Goal: Information Seeking & Learning: Learn about a topic

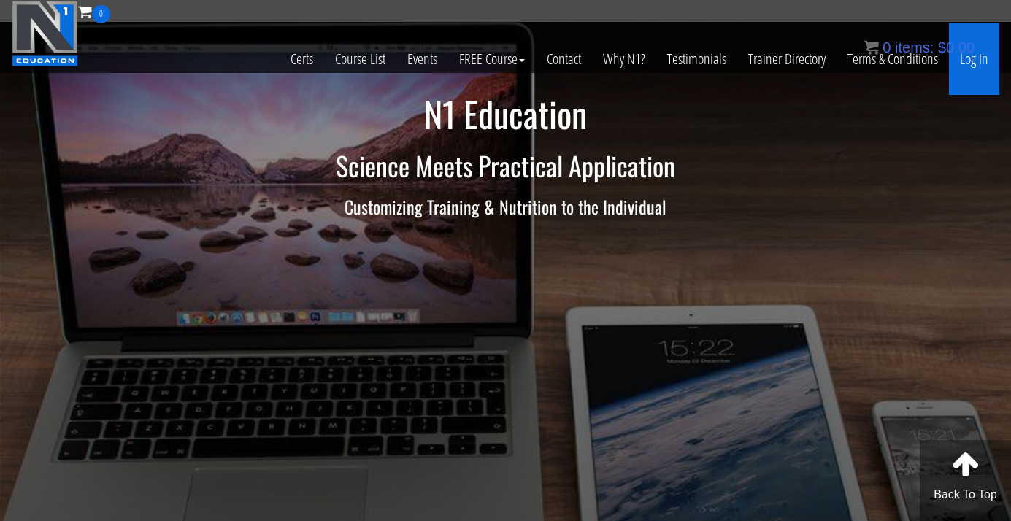
click at [979, 58] on link "Log In" at bounding box center [974, 59] width 50 height 72
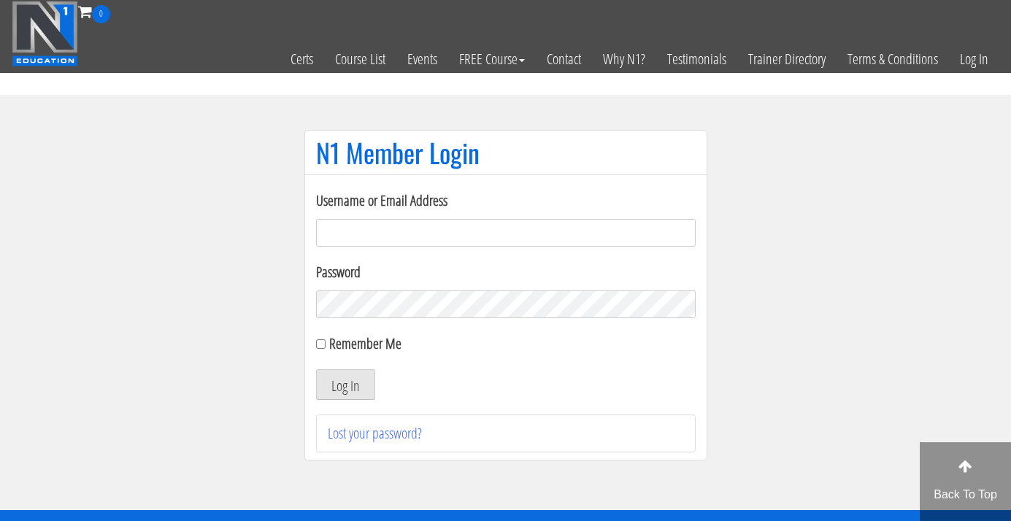
type input "[EMAIL_ADDRESS][DOMAIN_NAME]"
click at [344, 385] on button "Log In" at bounding box center [345, 384] width 59 height 31
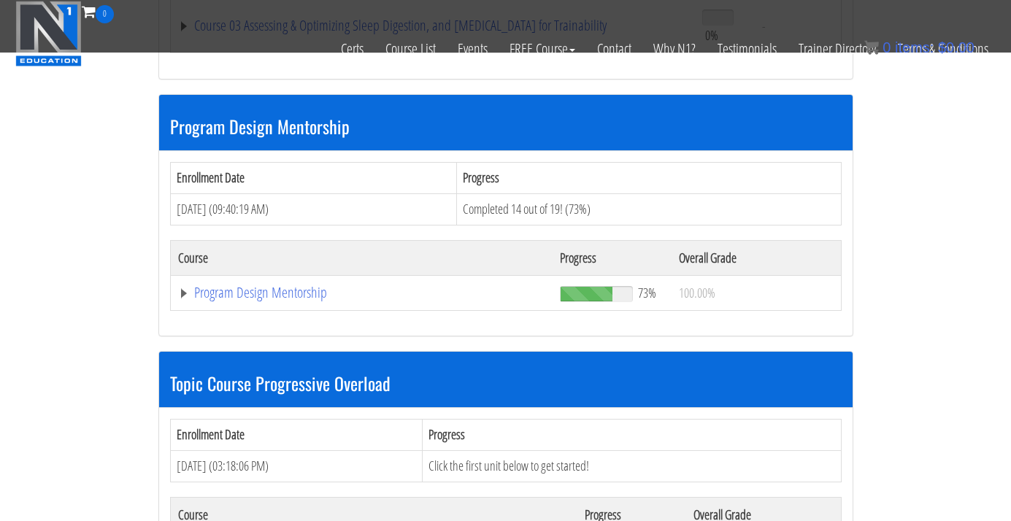
scroll to position [1202, 0]
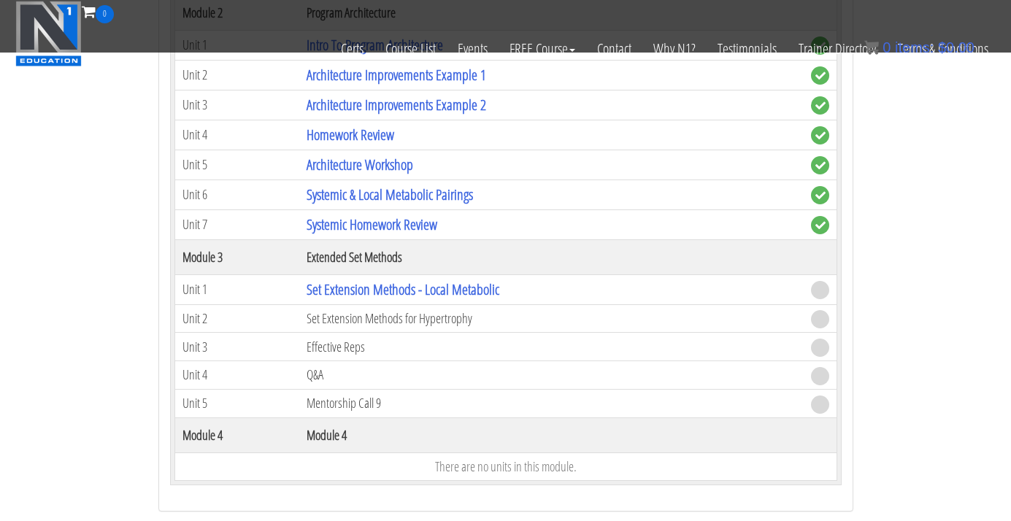
scroll to position [1753, 0]
click at [367, 285] on link "Set Extension Methods - Local Metabolic" at bounding box center [403, 290] width 193 height 20
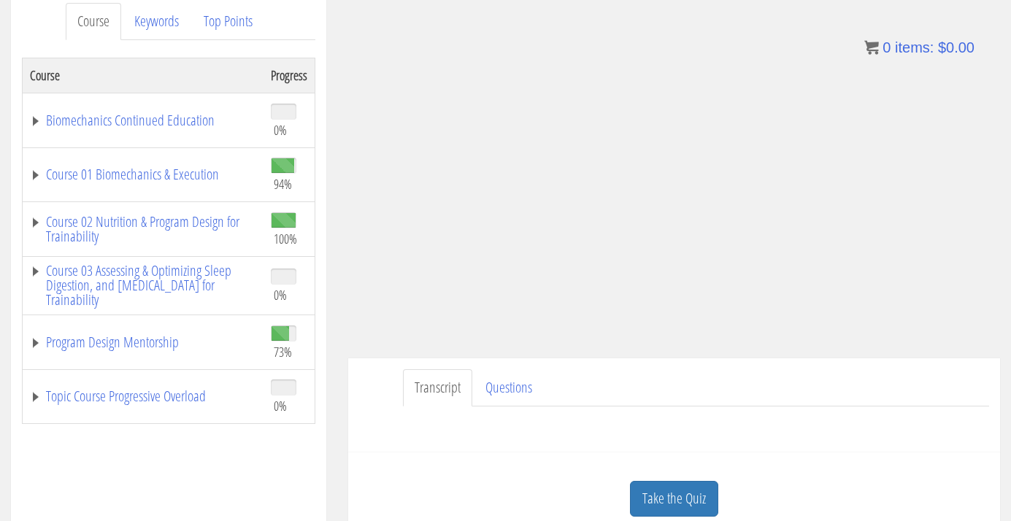
scroll to position [134, 0]
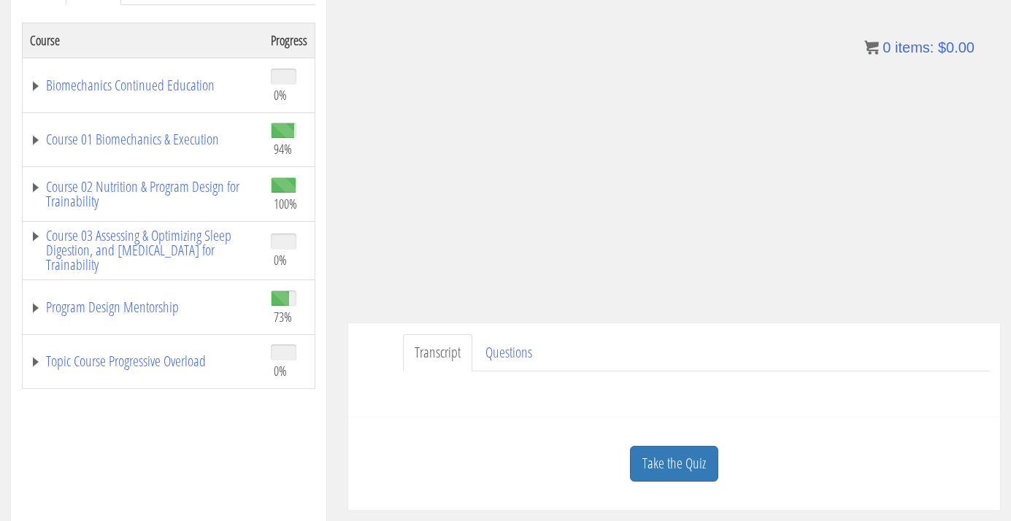
scroll to position [239, 0]
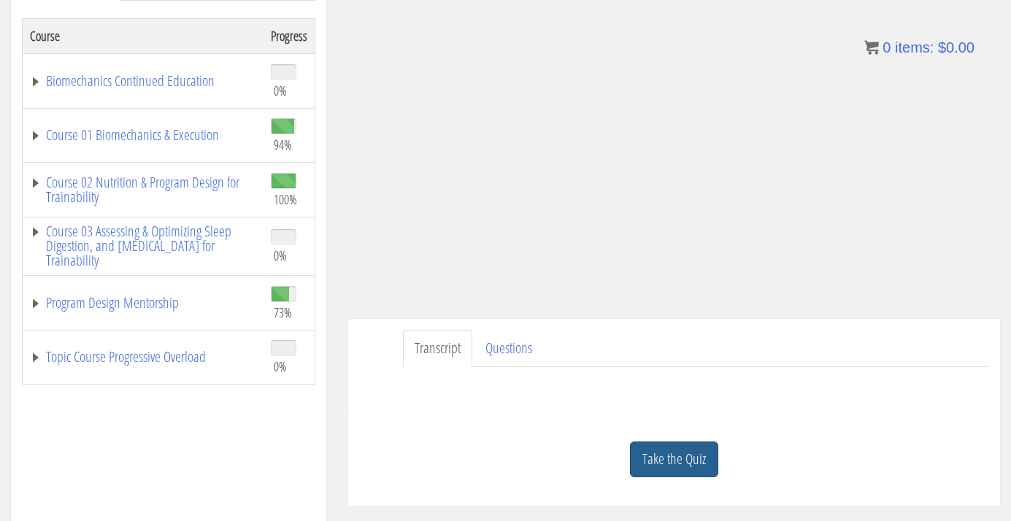
click at [696, 444] on link "Take the Quiz" at bounding box center [674, 460] width 88 height 36
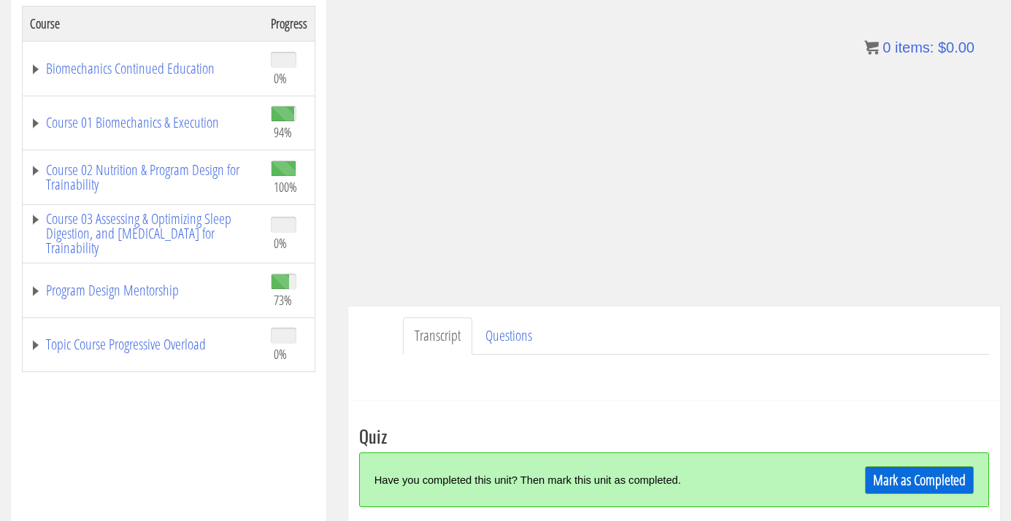
scroll to position [253, 0]
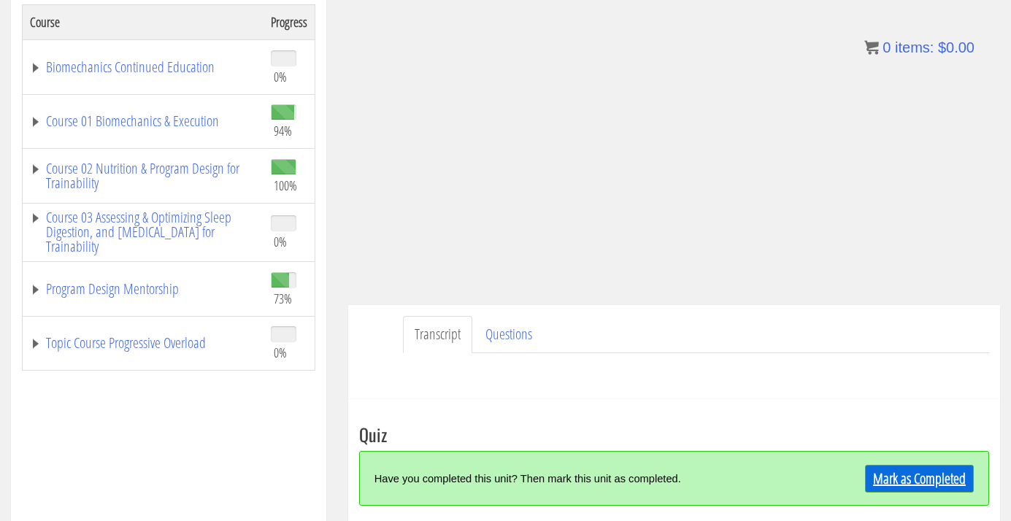
click at [946, 484] on link "Mark as Completed" at bounding box center [919, 479] width 109 height 28
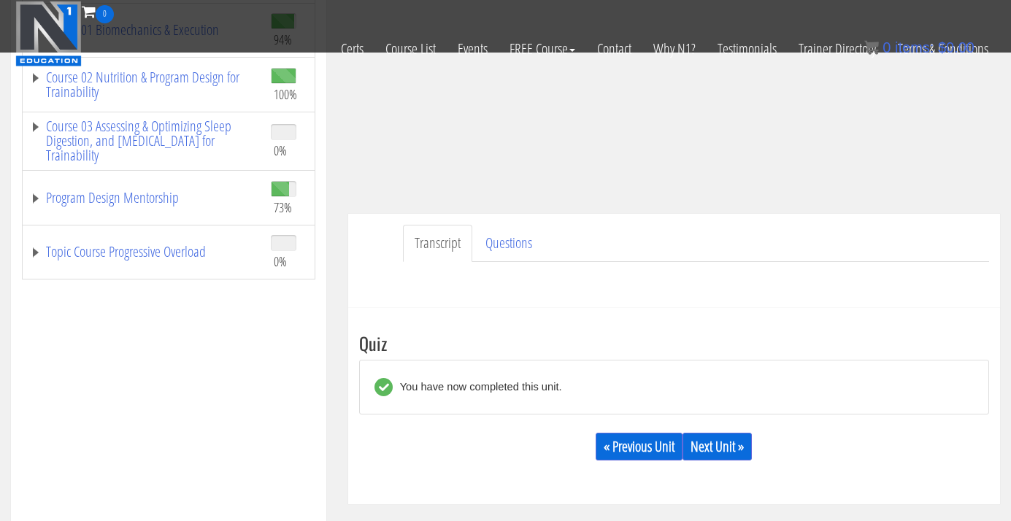
scroll to position [359, 0]
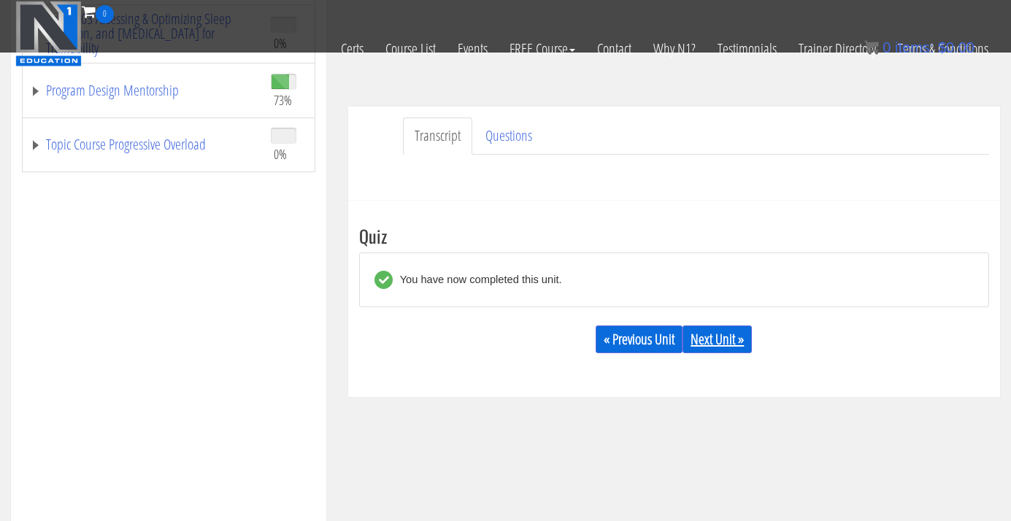
click at [732, 339] on link "Next Unit »" at bounding box center [716, 339] width 69 height 28
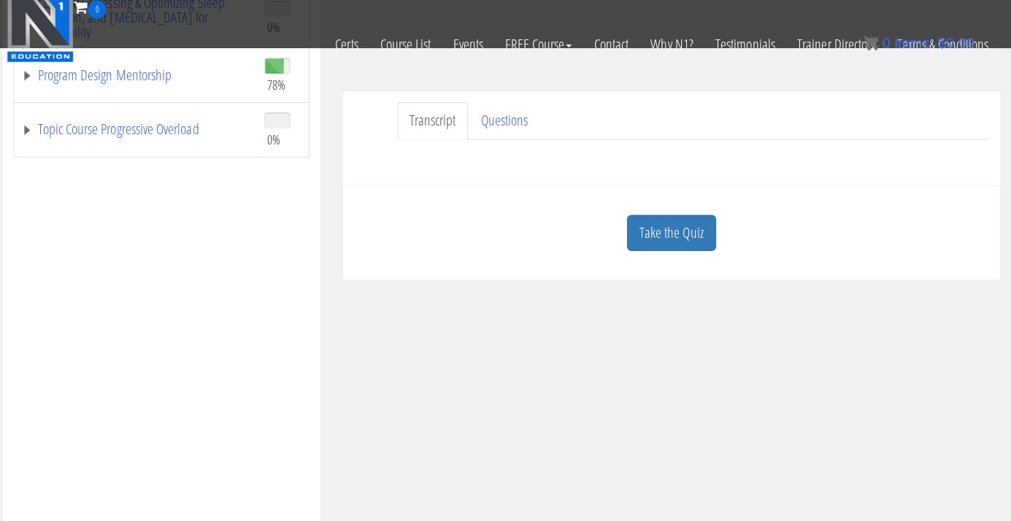
scroll to position [392, 0]
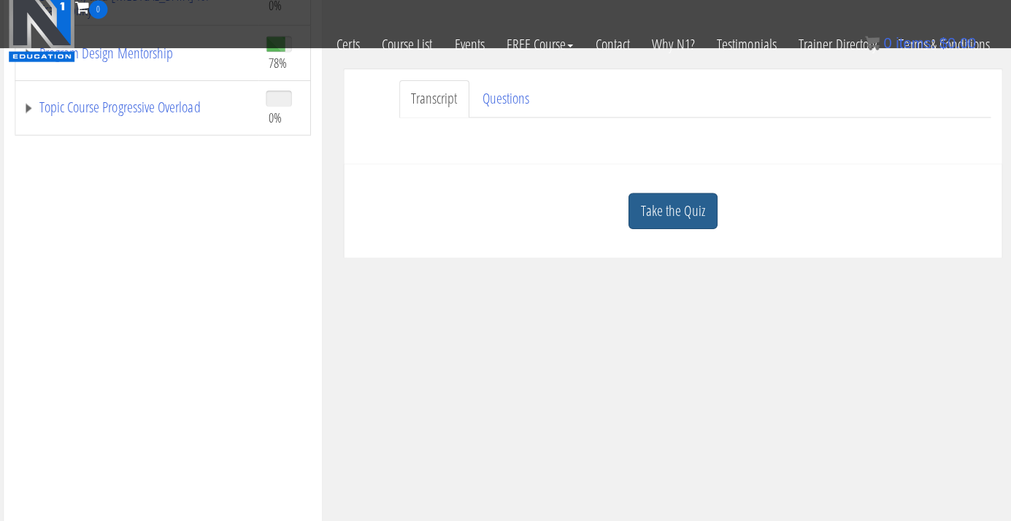
click at [669, 206] on link "Take the Quiz" at bounding box center [674, 214] width 88 height 36
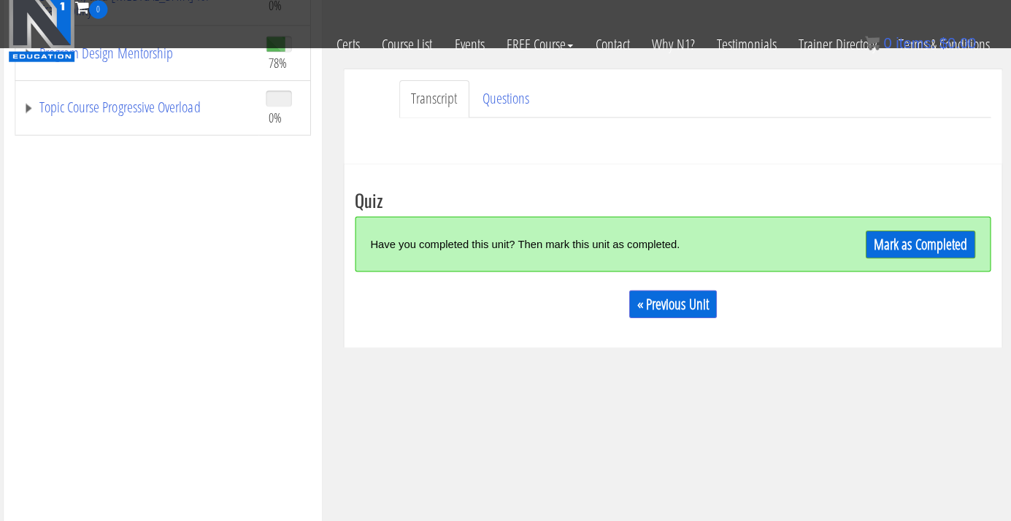
scroll to position [338, 0]
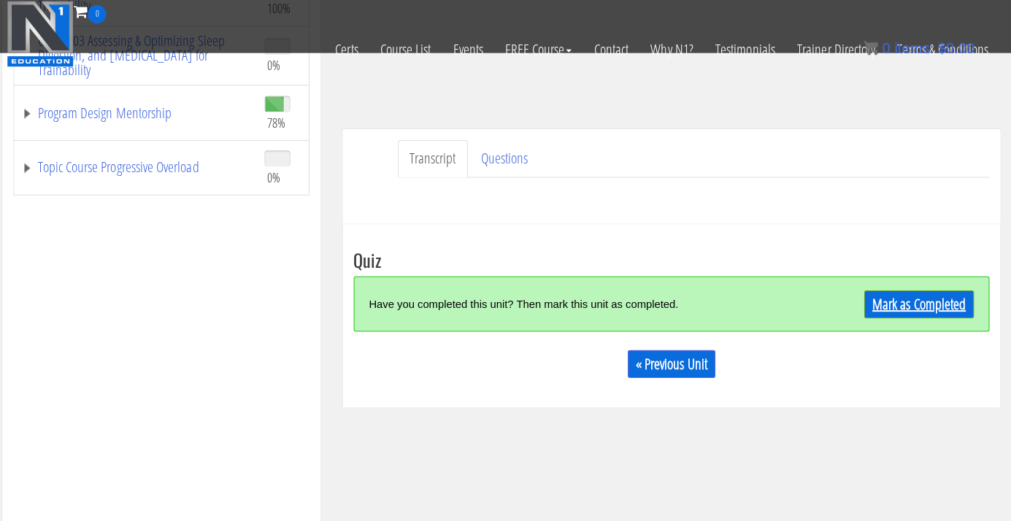
click at [906, 300] on link "Mark as Completed" at bounding box center [919, 302] width 109 height 28
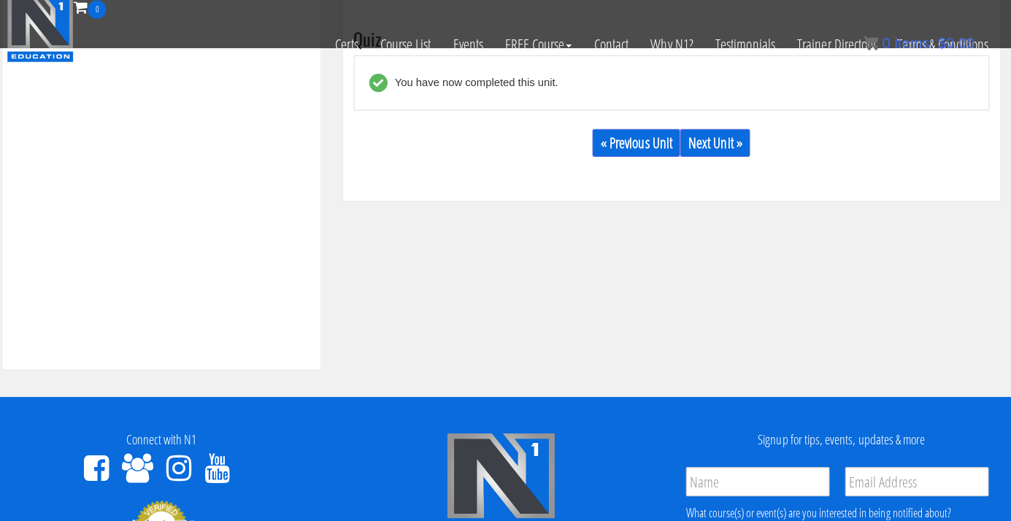
scroll to position [331, 0]
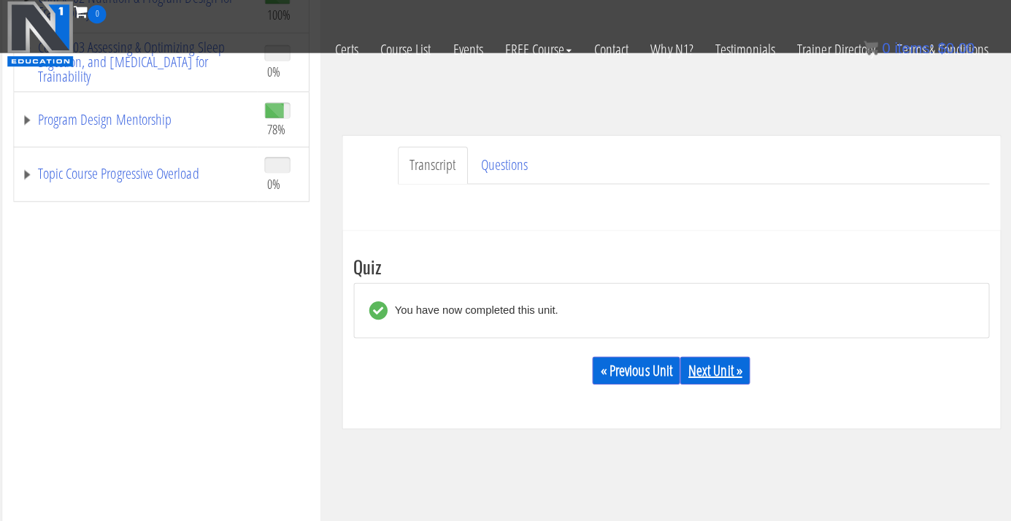
click at [723, 371] on link "Next Unit »" at bounding box center [716, 367] width 69 height 28
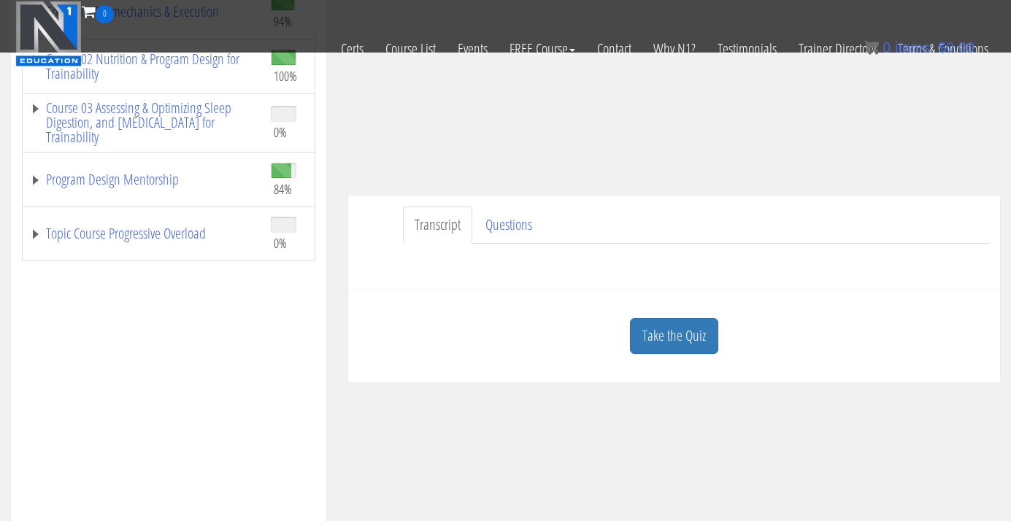
scroll to position [268, 0]
